Goal: Information Seeking & Learning: Find specific fact

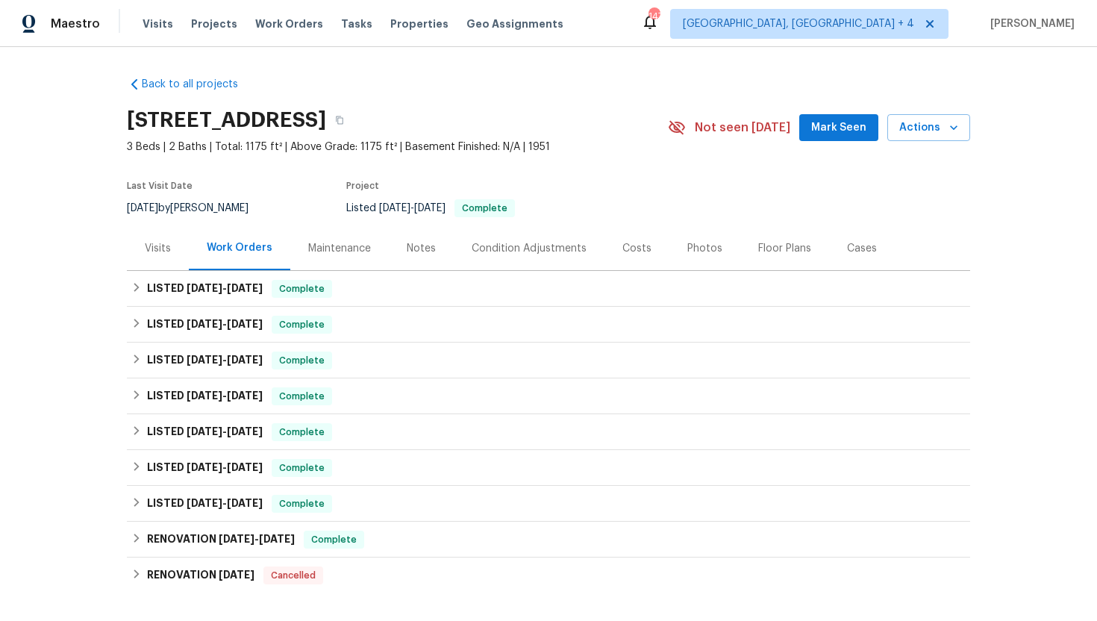
click at [154, 257] on div "Visits" at bounding box center [158, 248] width 62 height 44
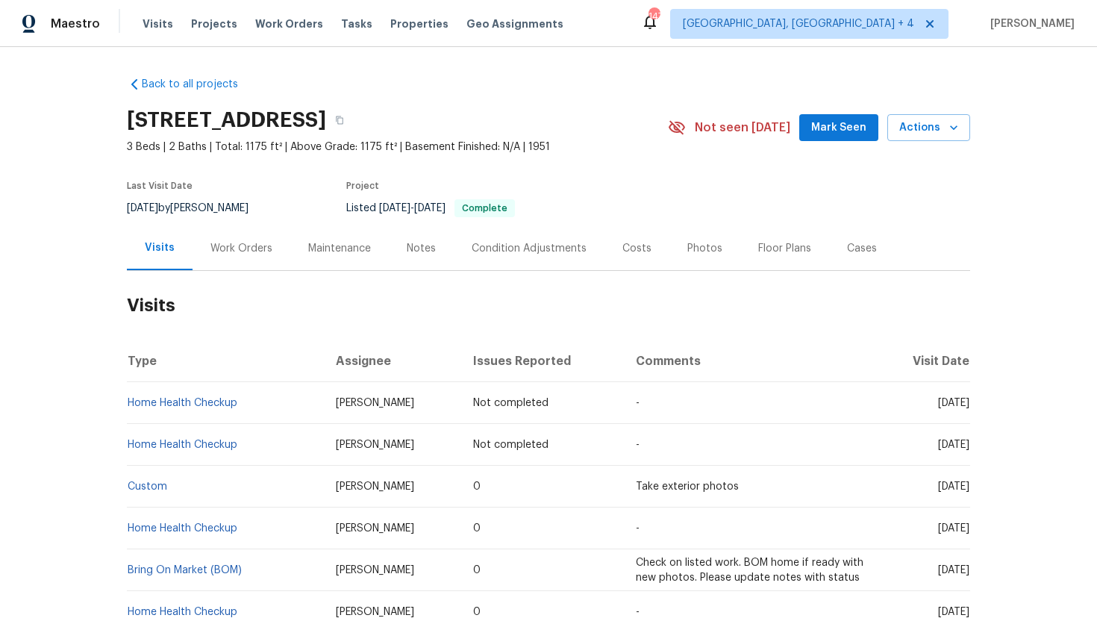
click at [231, 257] on div "Work Orders" at bounding box center [241, 248] width 98 height 44
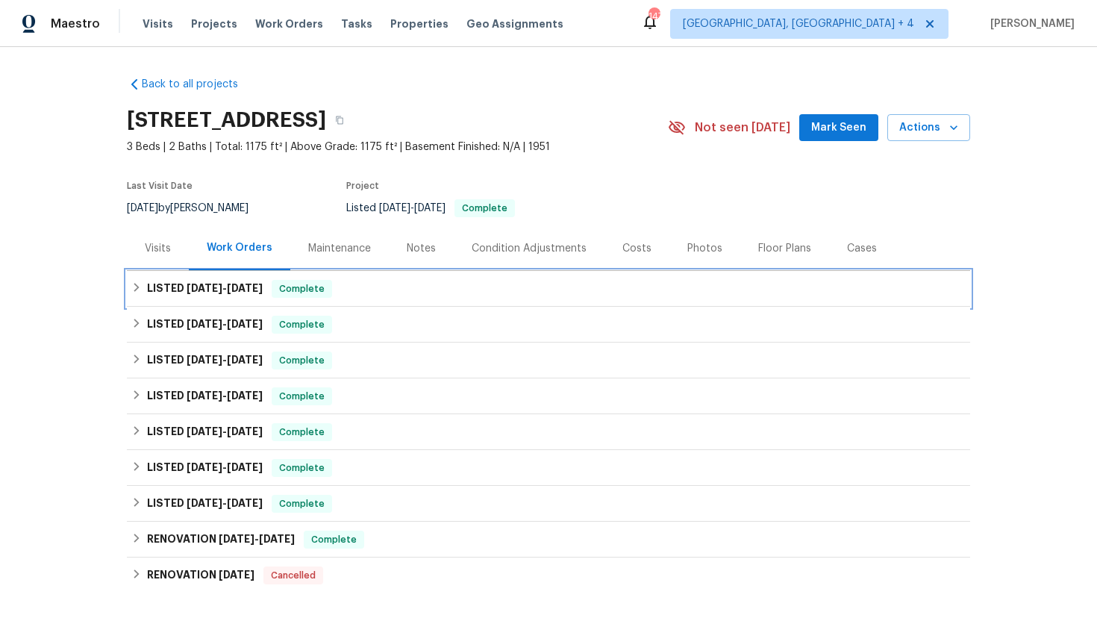
click at [252, 292] on span "9/25/25" at bounding box center [245, 288] width 36 height 10
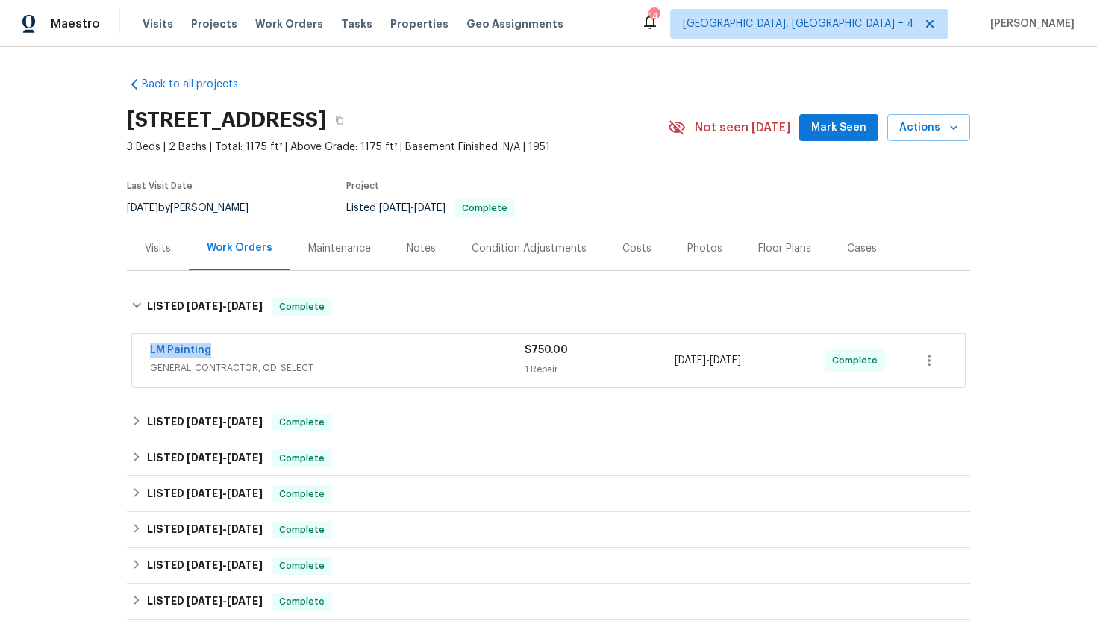
drag, startPoint x: 253, startPoint y: 350, endPoint x: 133, endPoint y: 348, distance: 120.1
click at [133, 348] on div "LM Painting GENERAL_CONTRACTOR, OD_SELECT $750.00 1 Repair 9/22/2025 - 9/25/202…" at bounding box center [548, 360] width 833 height 54
copy link "LM Painting"
drag, startPoint x: 790, startPoint y: 360, endPoint x: 666, endPoint y: 361, distance: 123.8
click at [666, 362] on div "LM Painting GENERAL_CONTRACTOR, OD_SELECT $750.00 1 Repair 9/22/2025 - 9/25/202…" at bounding box center [530, 360] width 761 height 36
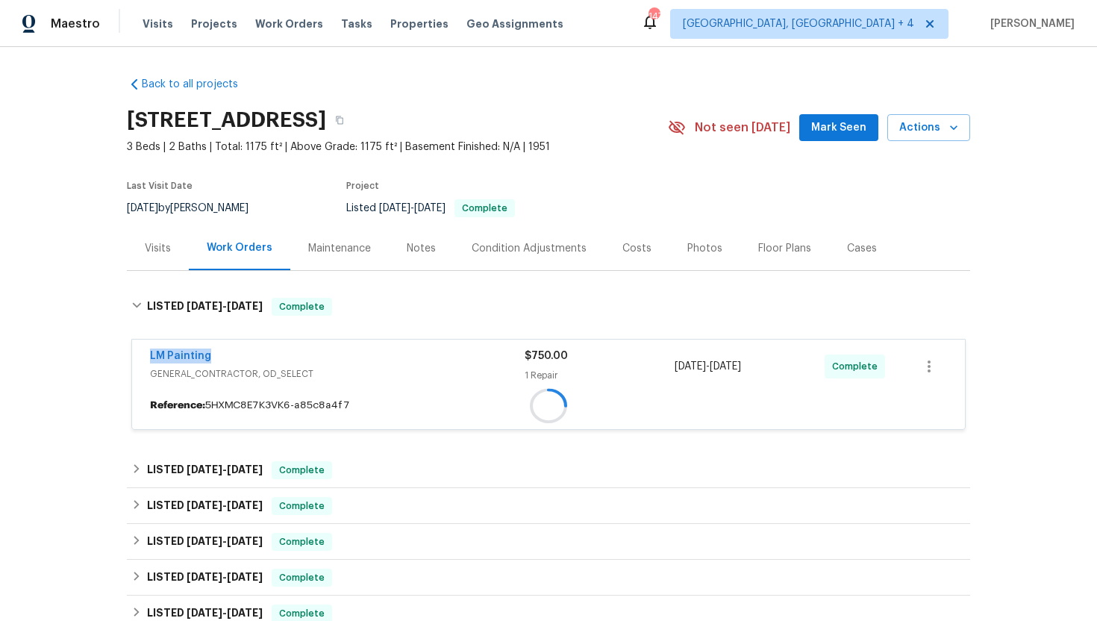
copy div "9/22/2025 - 9/25/2025"
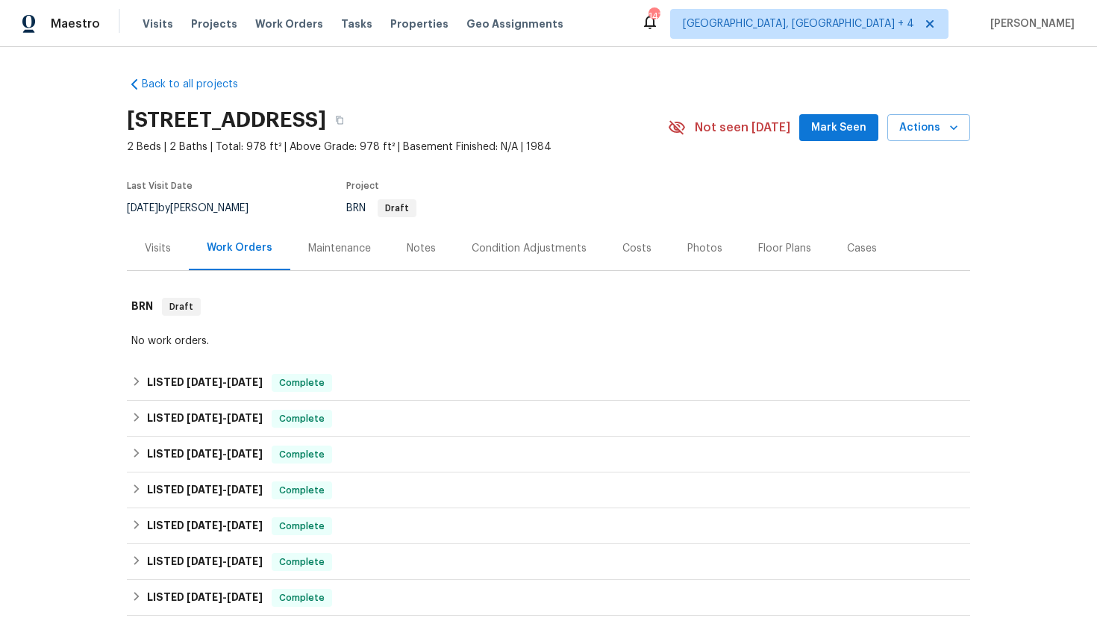
click at [151, 243] on div "Visits" at bounding box center [158, 248] width 26 height 15
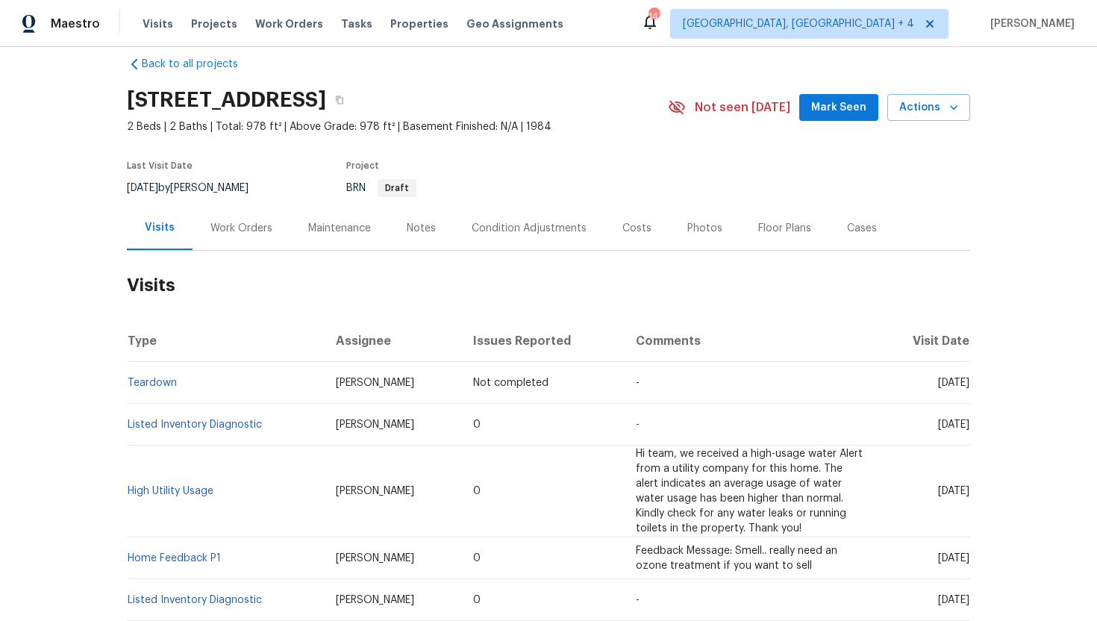
scroll to position [22, 0]
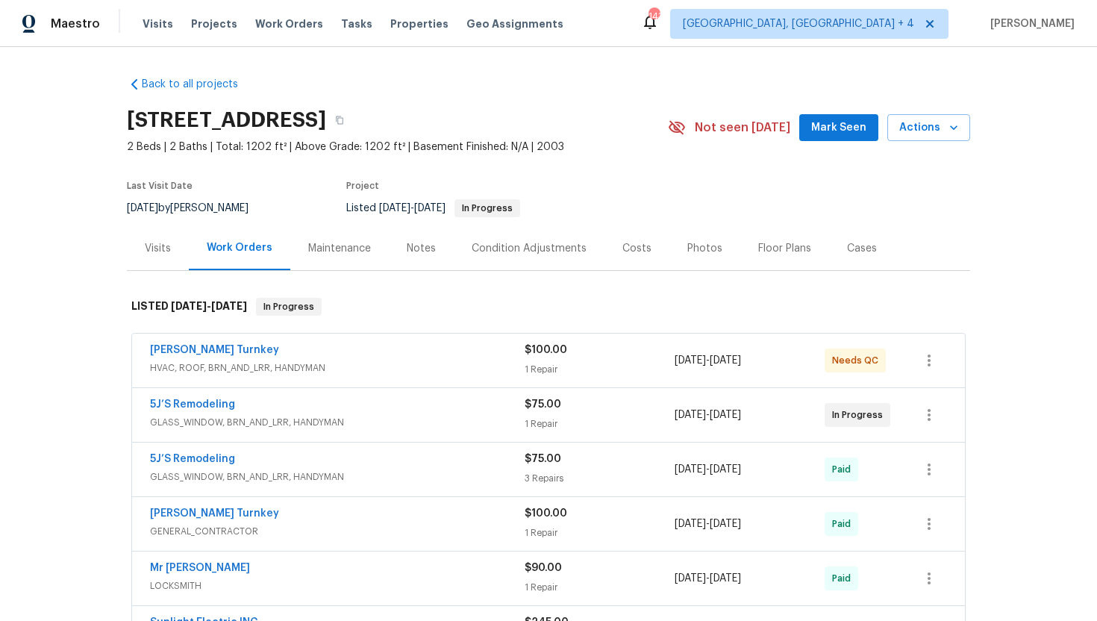
click at [162, 254] on div "Visits" at bounding box center [158, 248] width 26 height 15
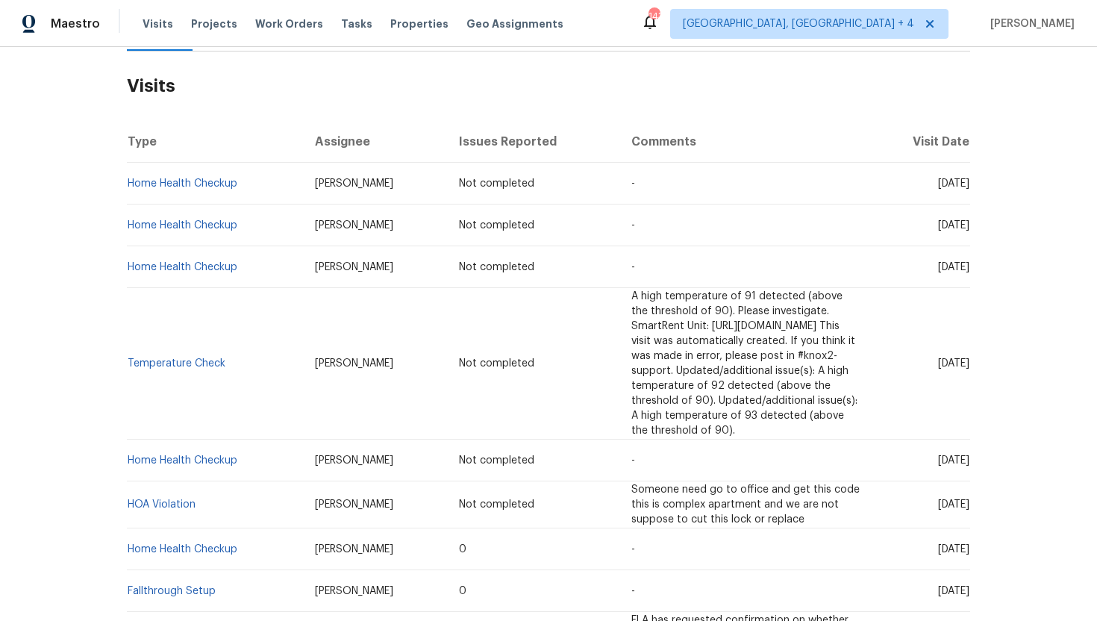
scroll to position [277, 0]
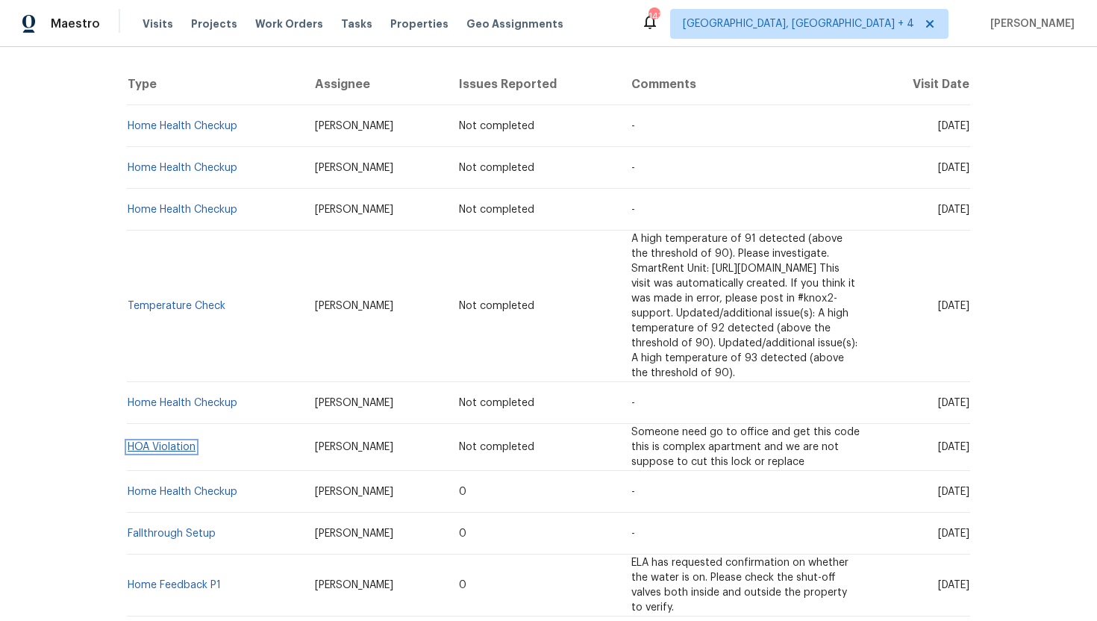
click at [179, 442] on link "HOA Violation" at bounding box center [162, 447] width 68 height 10
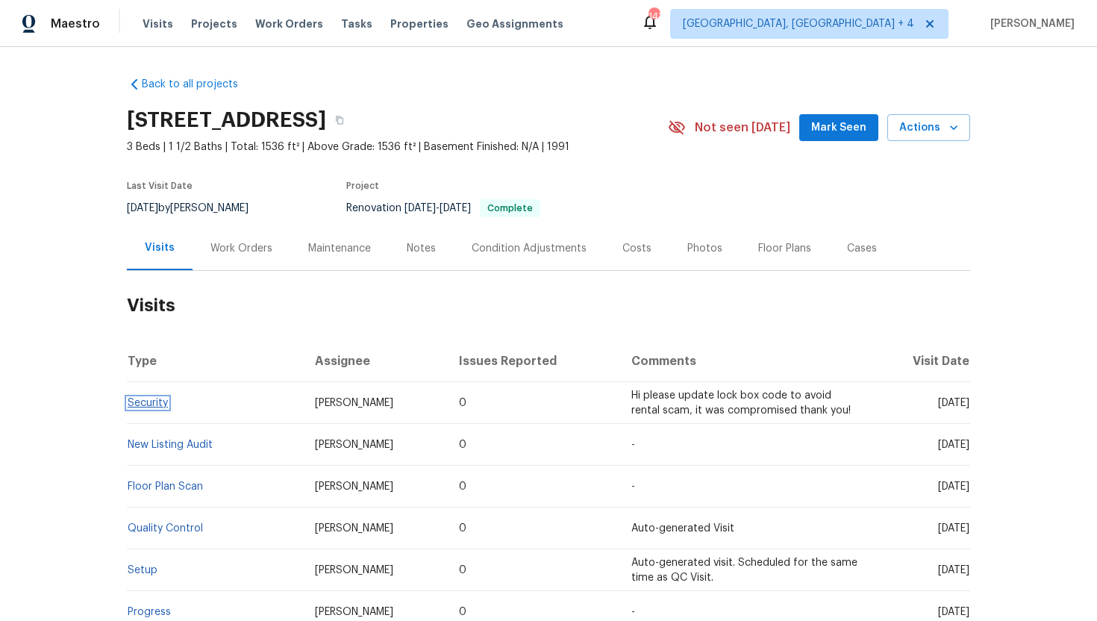
click at [151, 403] on link "Security" at bounding box center [148, 403] width 40 height 10
drag, startPoint x: 404, startPoint y: 402, endPoint x: 299, endPoint y: 402, distance: 104.4
click at [303, 402] on td "[PERSON_NAME]" at bounding box center [375, 403] width 145 height 42
copy span "Christopher Neilson"
click at [157, 405] on link "Security" at bounding box center [148, 403] width 40 height 10
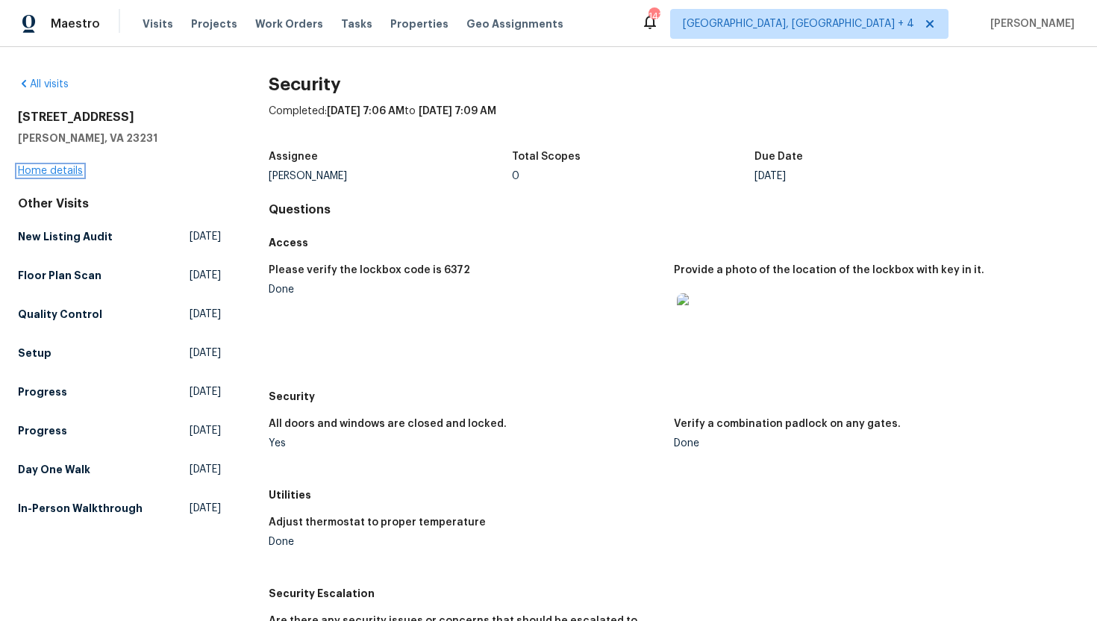
click at [50, 166] on link "Home details" at bounding box center [50, 171] width 65 height 10
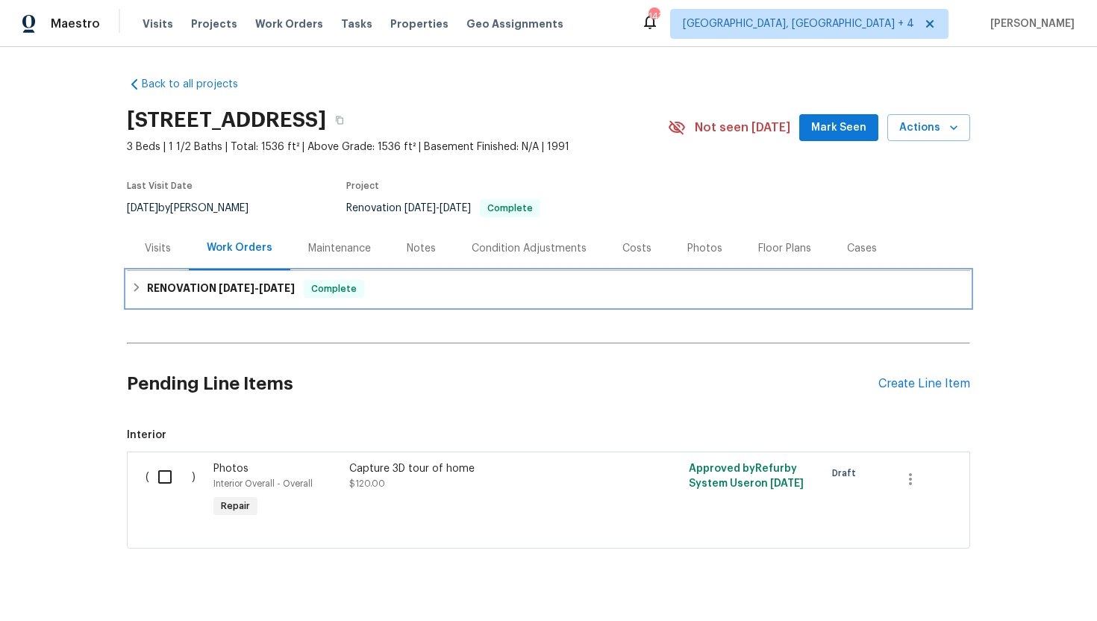
click at [265, 286] on span "8/29/25 - 9/19/25" at bounding box center [257, 288] width 76 height 10
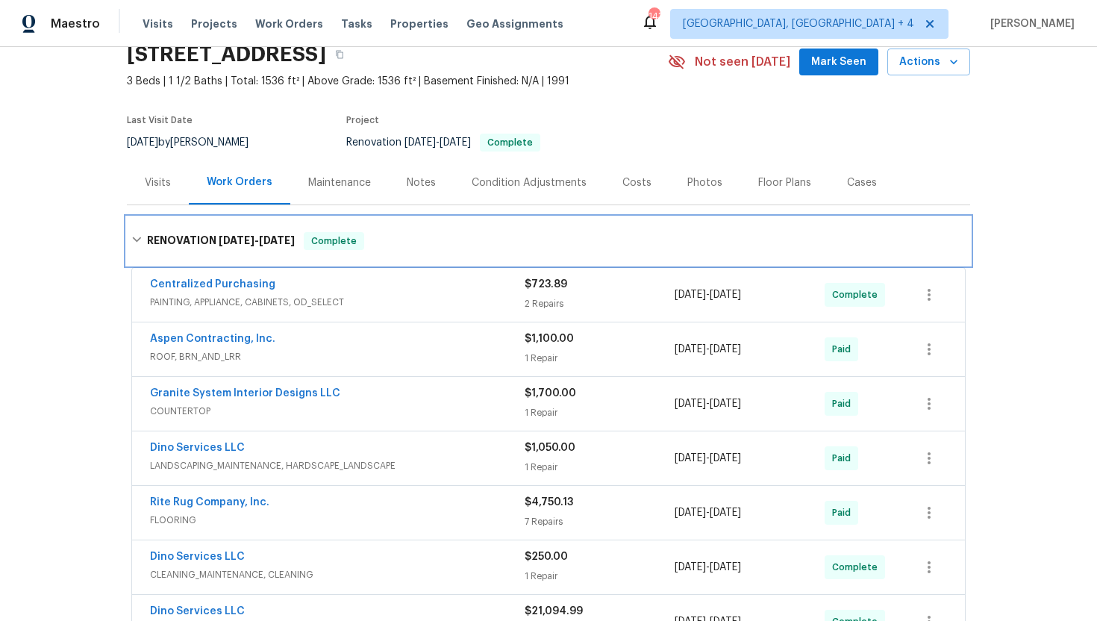
scroll to position [72, 0]
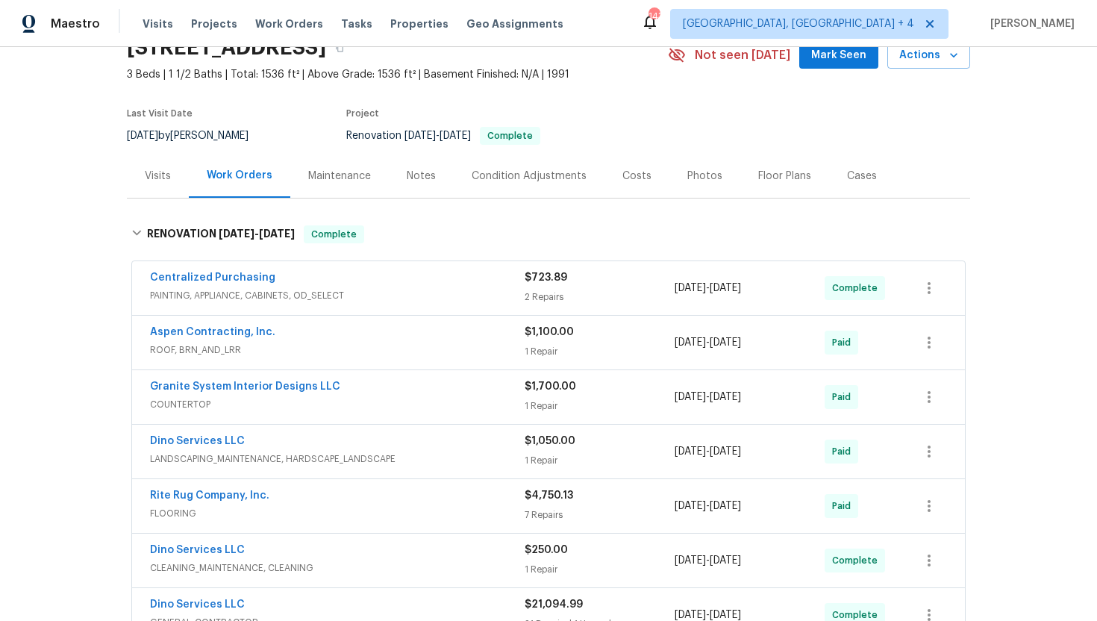
click at [144, 175] on div "Visits" at bounding box center [158, 176] width 62 height 44
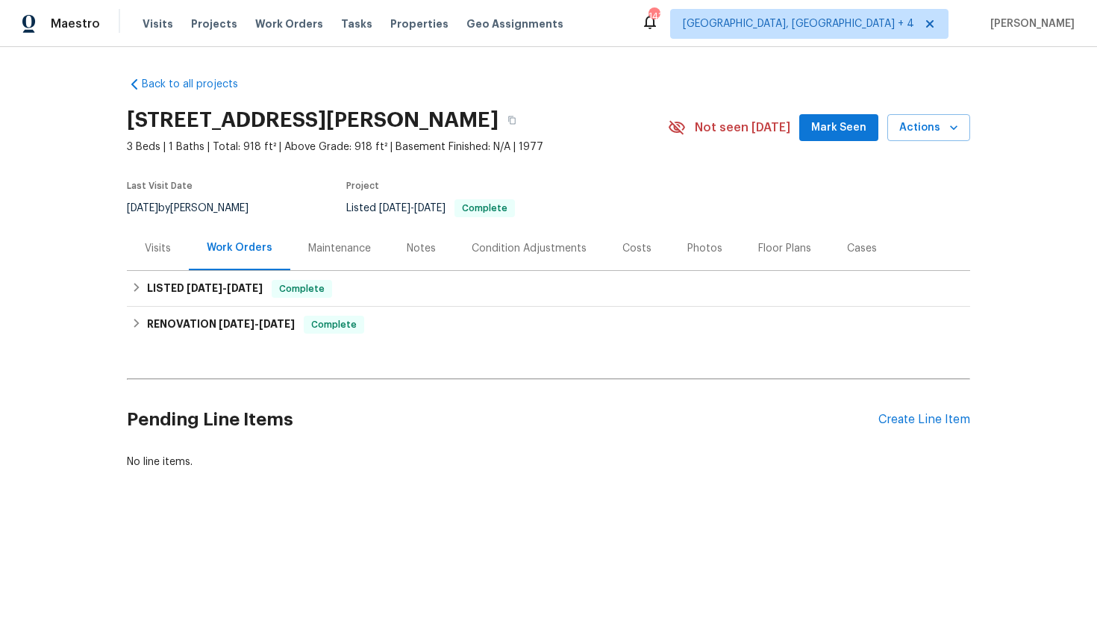
click at [160, 256] on div "Visits" at bounding box center [158, 248] width 62 height 44
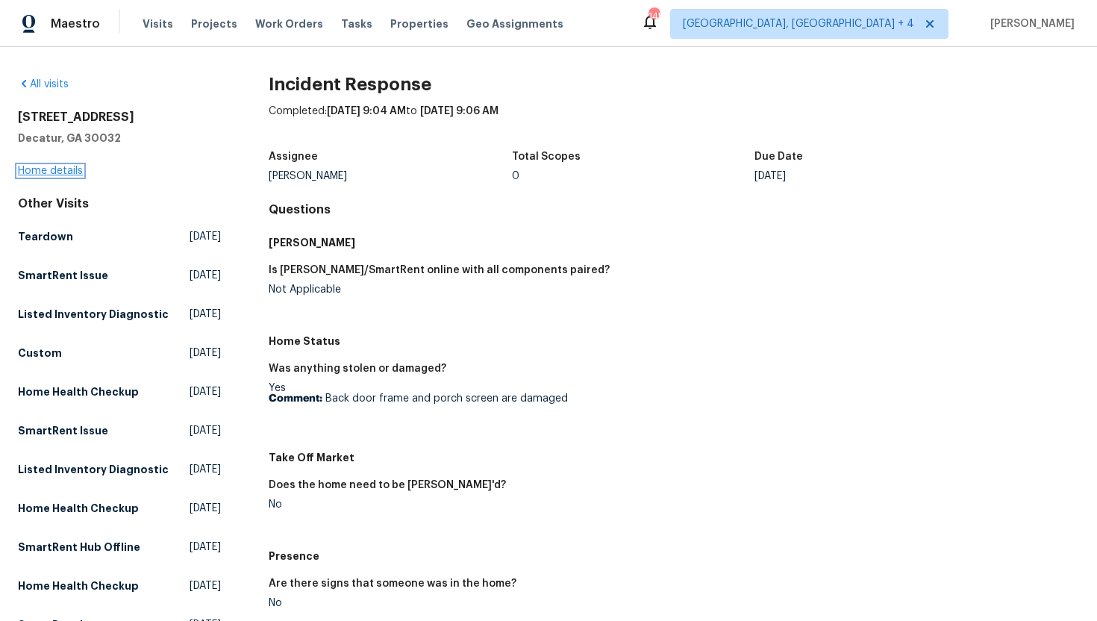
click at [67, 169] on link "Home details" at bounding box center [50, 171] width 65 height 10
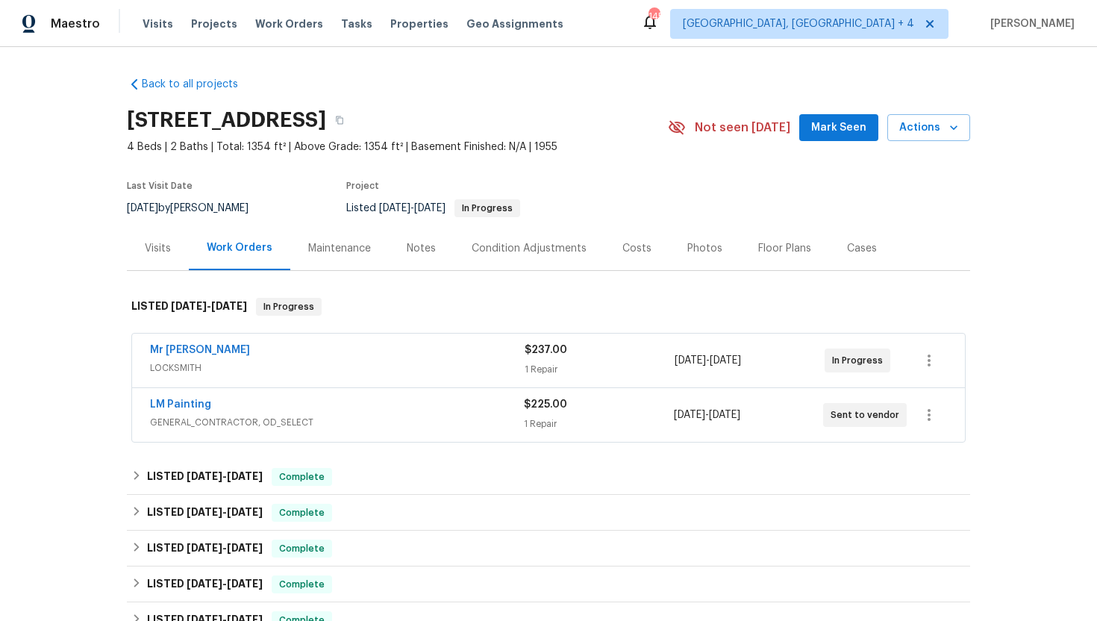
click at [314, 367] on span "LOCKSMITH" at bounding box center [337, 367] width 374 height 15
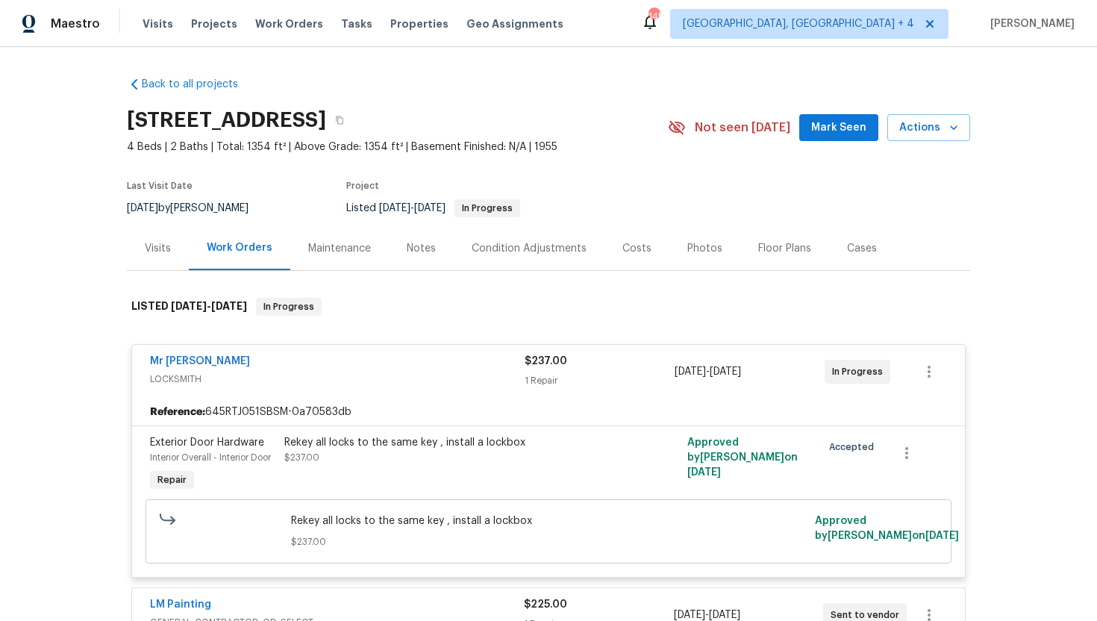
click at [169, 253] on div "Visits" at bounding box center [158, 248] width 26 height 15
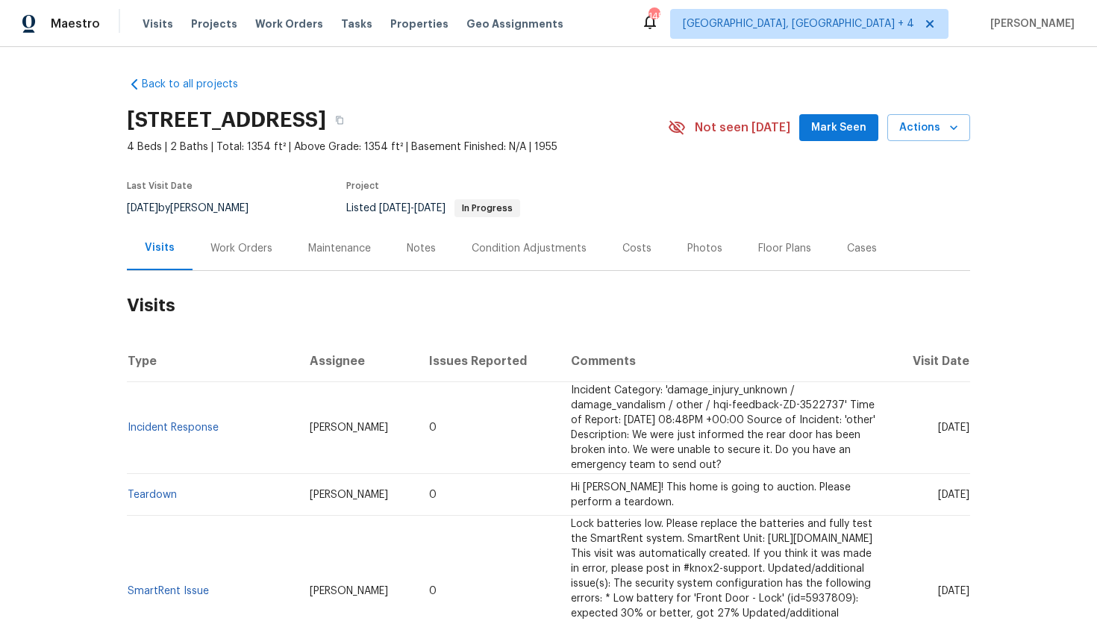
click at [234, 254] on div "Work Orders" at bounding box center [241, 248] width 62 height 15
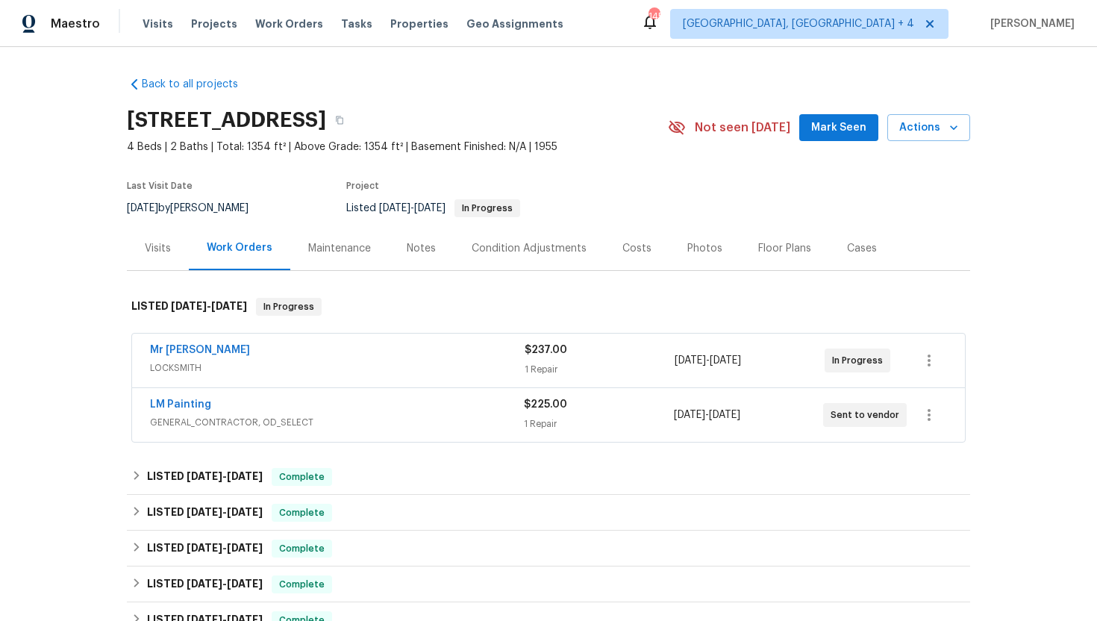
click at [307, 427] on span "GENERAL_CONTRACTOR, OD_SELECT" at bounding box center [337, 422] width 374 height 15
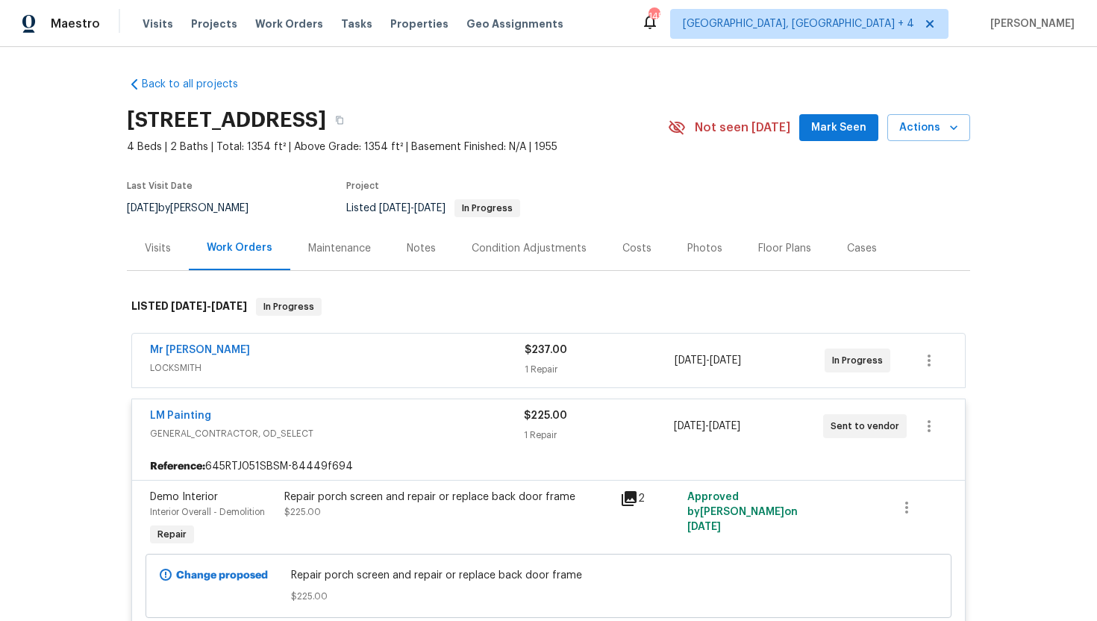
click at [395, 369] on span "LOCKSMITH" at bounding box center [337, 367] width 374 height 15
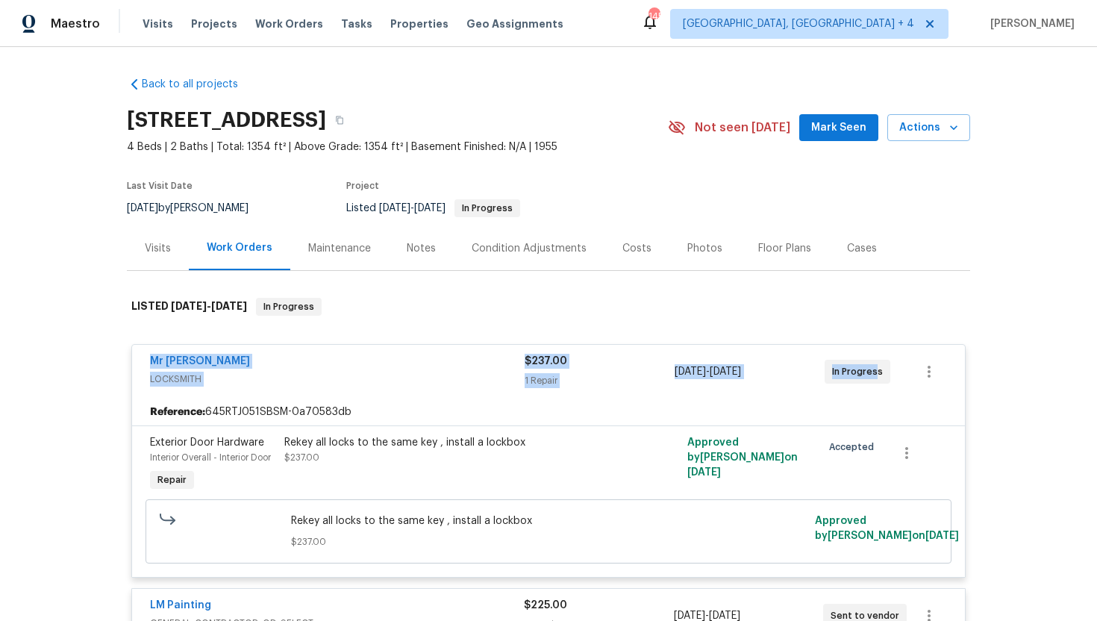
drag, startPoint x: 871, startPoint y: 374, endPoint x: 140, endPoint y: 359, distance: 731.2
click at [140, 359] on div "Mr Rekey Locksmith LOCKSMITH $237.00 1 Repair 9/29/2025 - 10/1/2025 In Progress" at bounding box center [548, 372] width 833 height 54
copy div "Mr Rekey Locksmith LOCKSMITH $237.00 1 Repair 9/29/2025 - 10/1/2025 In Progres"
click at [334, 358] on div "Mr Rekey Locksmith" at bounding box center [337, 363] width 374 height 18
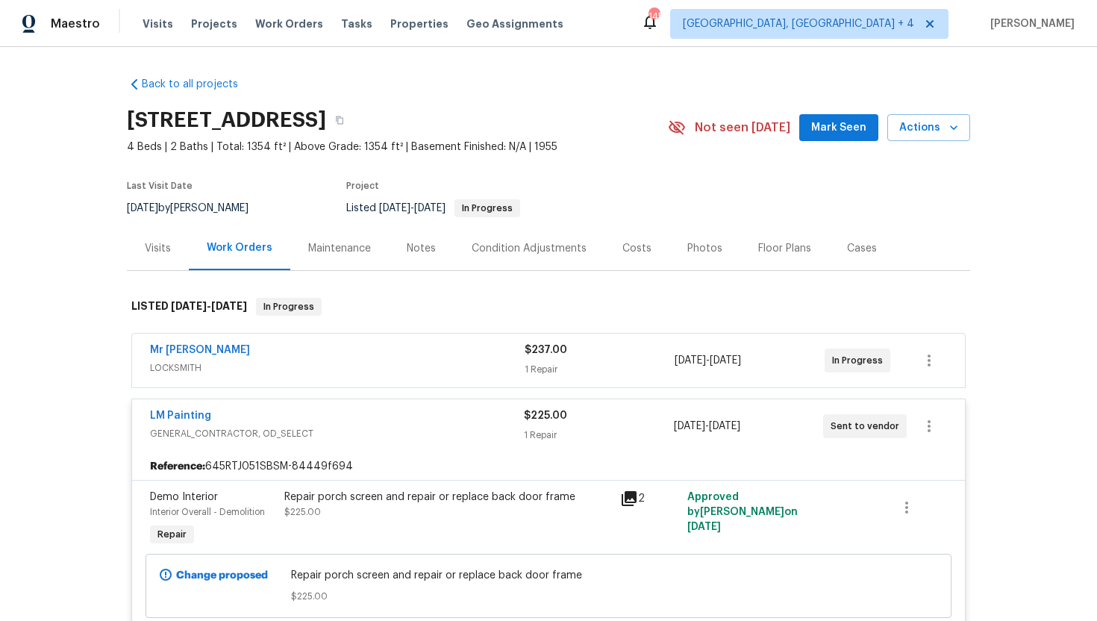
drag, startPoint x: 274, startPoint y: 346, endPoint x: 126, endPoint y: 346, distance: 147.7
click at [127, 346] on div "Mr Rekey Locksmith LOCKSMITH $237.00 1 Repair 9/29/2025 - 10/1/2025 In Progress…" at bounding box center [548, 488] width 843 height 316
copy link "Mr Rekey Locksmith"
